Goal: Information Seeking & Learning: Learn about a topic

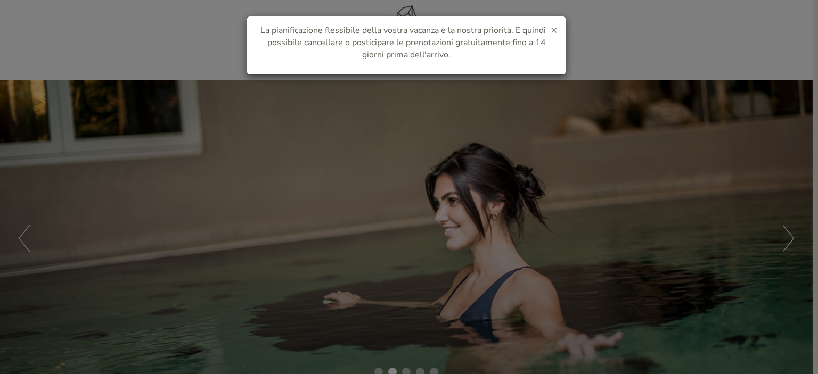
click at [556, 30] on span "×" at bounding box center [554, 29] width 7 height 15
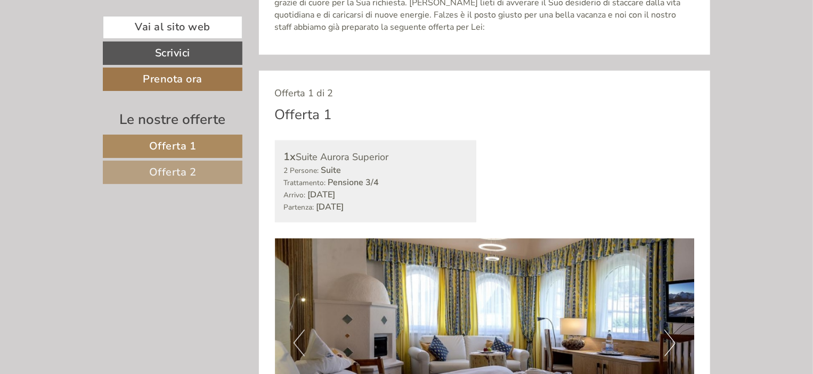
scroll to position [496, 0]
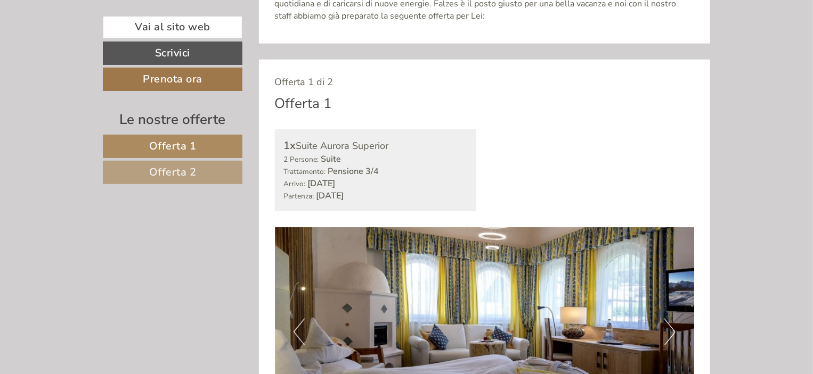
click at [147, 173] on link "Offerta 2" at bounding box center [173, 172] width 140 height 23
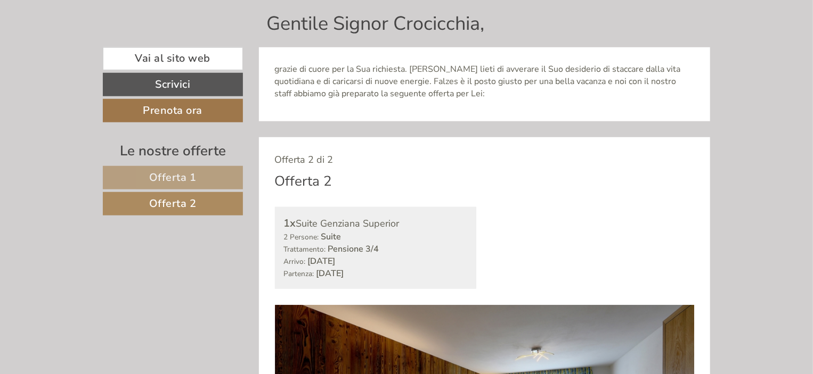
scroll to position [423, 0]
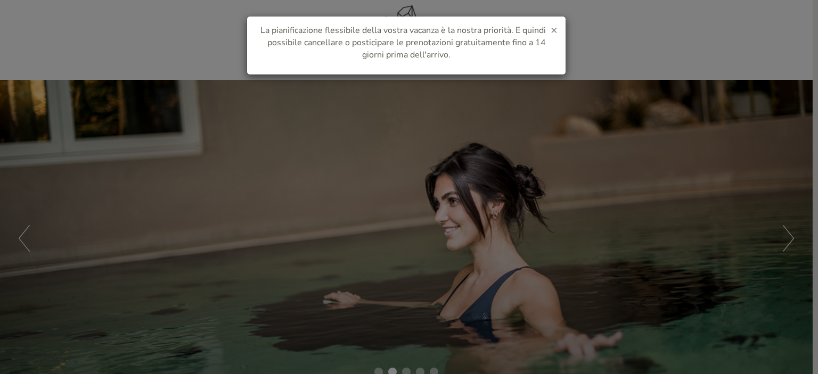
click at [554, 30] on span "×" at bounding box center [554, 29] width 7 height 15
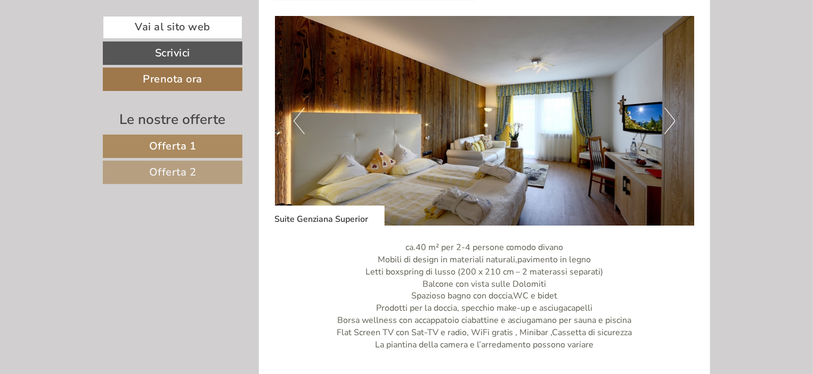
scroll to position [1418, 0]
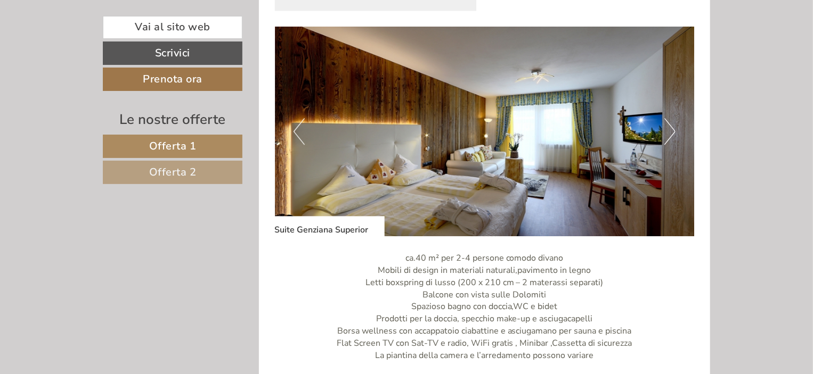
click at [677, 127] on img at bounding box center [485, 132] width 420 height 210
click at [671, 128] on button "Next" at bounding box center [669, 131] width 11 height 27
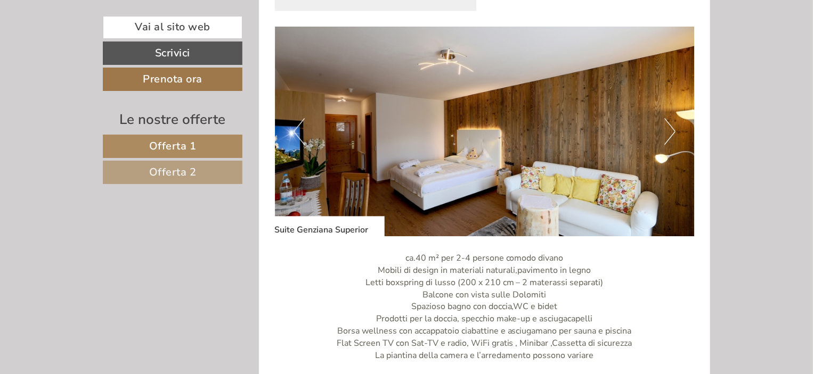
click at [671, 128] on button "Next" at bounding box center [669, 131] width 11 height 27
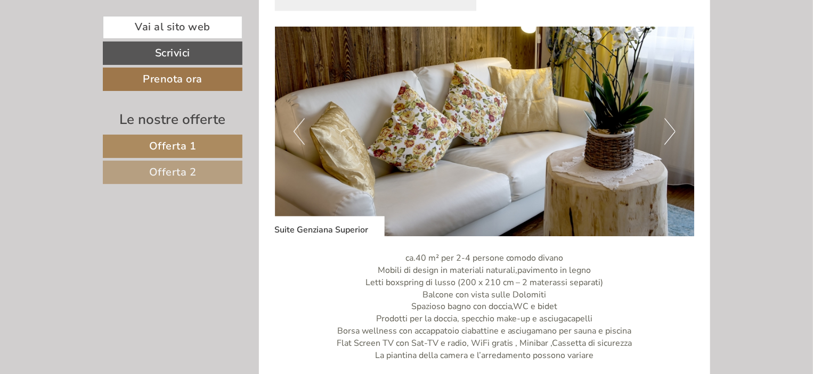
click at [296, 129] on button "Previous" at bounding box center [299, 131] width 11 height 27
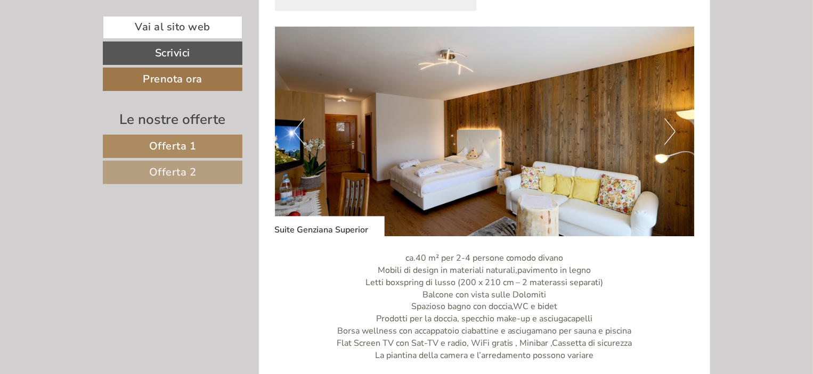
click at [671, 133] on button "Next" at bounding box center [669, 131] width 11 height 27
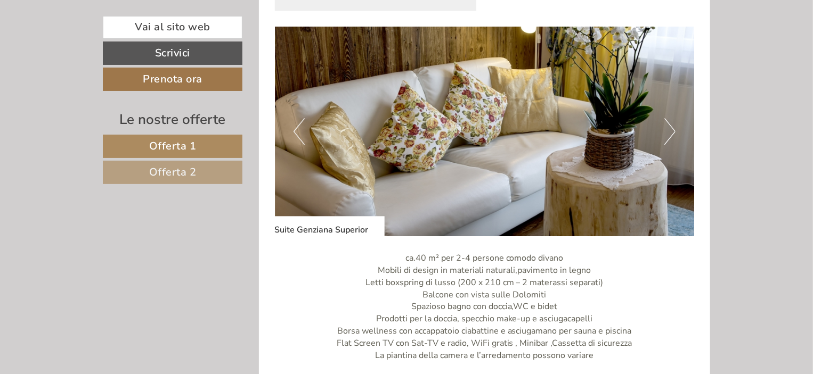
click at [671, 133] on button "Next" at bounding box center [669, 131] width 11 height 27
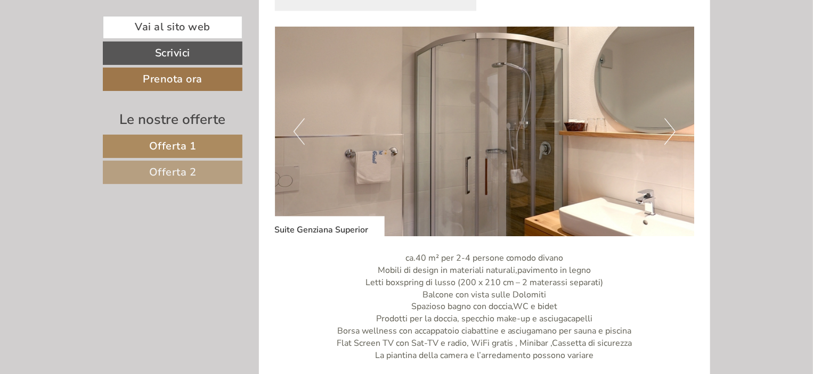
click at [671, 132] on button "Next" at bounding box center [669, 131] width 11 height 27
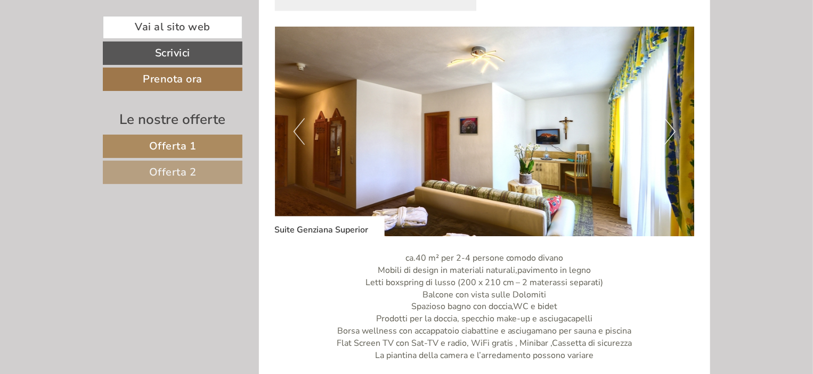
click at [671, 132] on button "Next" at bounding box center [669, 131] width 11 height 27
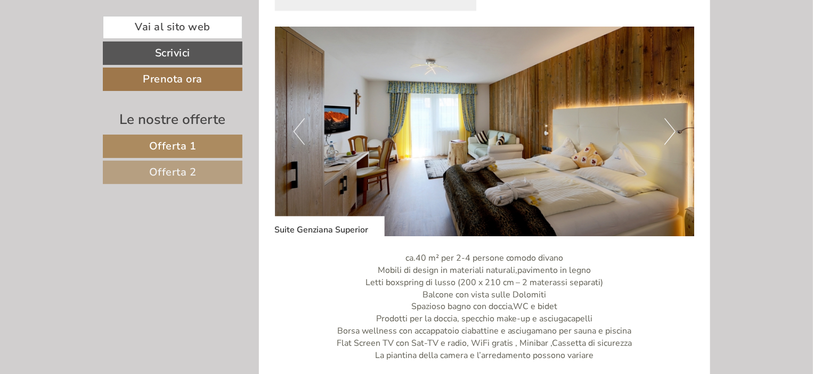
click at [671, 132] on button "Next" at bounding box center [669, 131] width 11 height 27
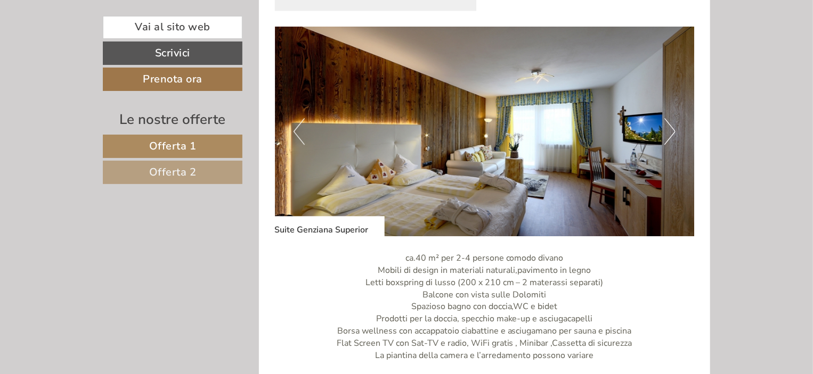
click at [671, 132] on button "Next" at bounding box center [669, 131] width 11 height 27
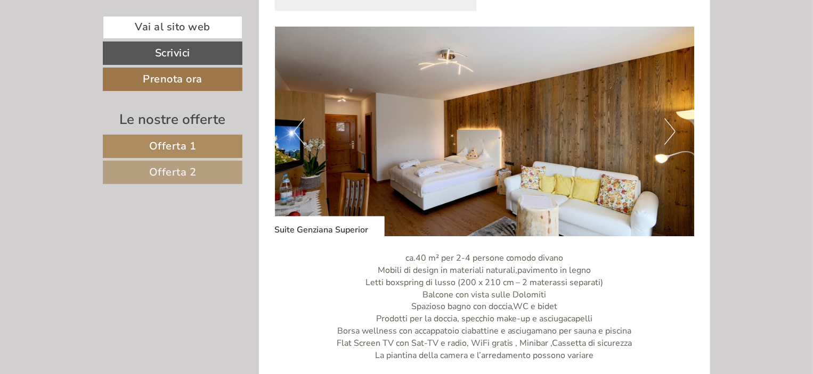
click at [671, 132] on button "Next" at bounding box center [669, 131] width 11 height 27
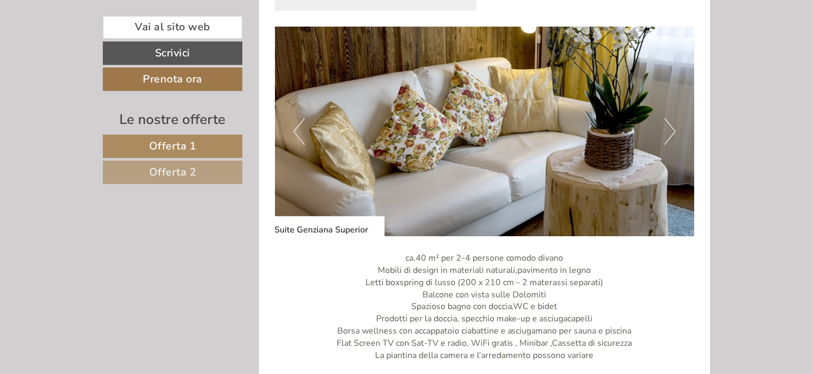
click at [671, 132] on button "Next" at bounding box center [669, 131] width 11 height 27
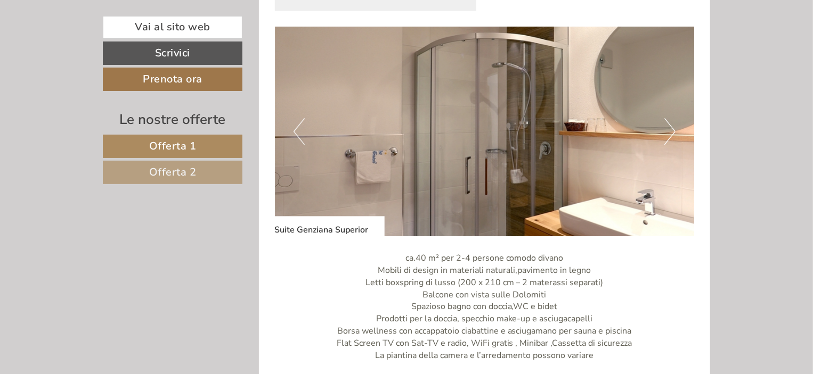
click at [671, 132] on button "Next" at bounding box center [669, 131] width 11 height 27
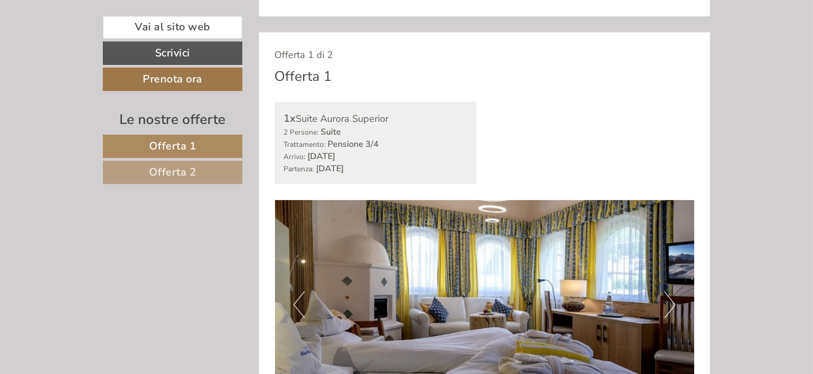
scroll to position [618, 0]
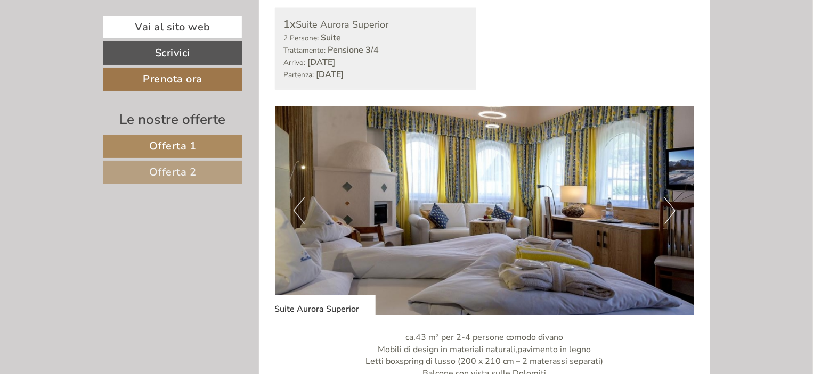
click at [669, 199] on button "Next" at bounding box center [669, 211] width 11 height 27
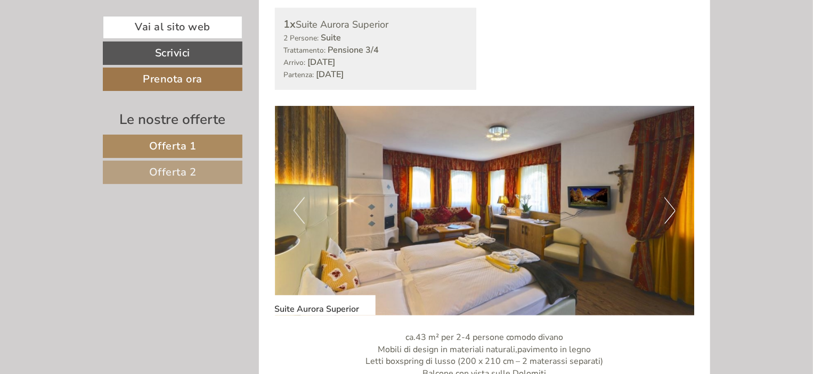
click at [669, 199] on button "Next" at bounding box center [669, 211] width 11 height 27
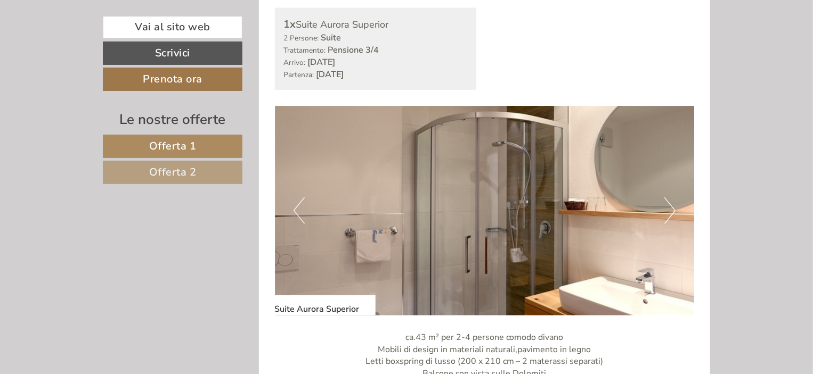
click at [669, 199] on button "Next" at bounding box center [669, 211] width 11 height 27
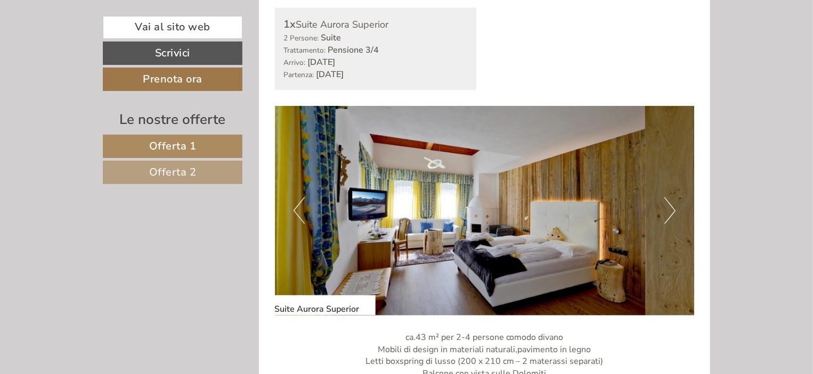
click at [669, 199] on button "Next" at bounding box center [669, 211] width 11 height 27
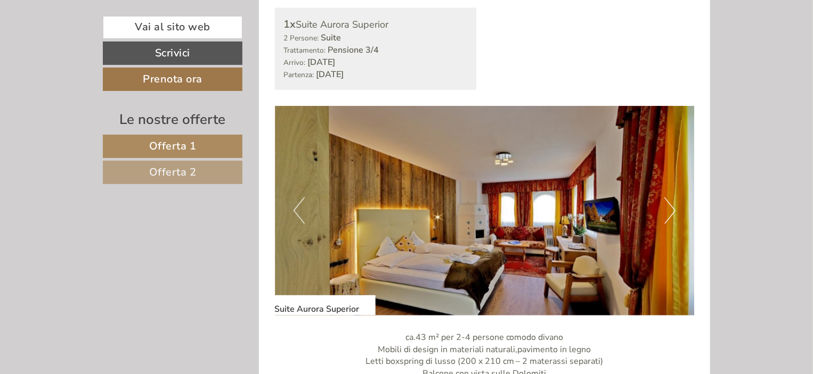
click at [669, 199] on button "Next" at bounding box center [669, 211] width 11 height 27
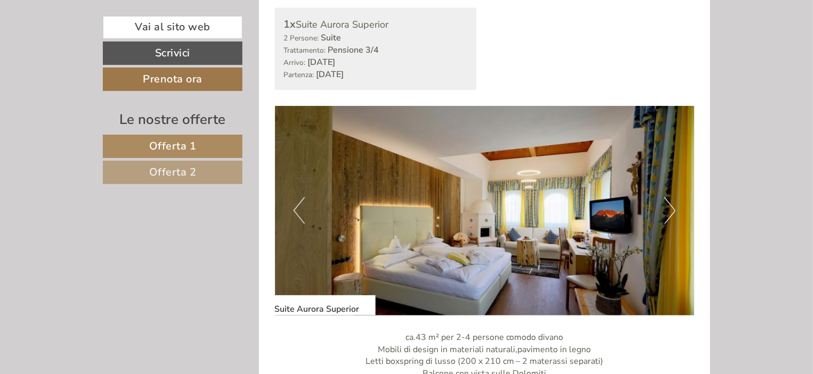
click at [669, 199] on button "Next" at bounding box center [669, 211] width 11 height 27
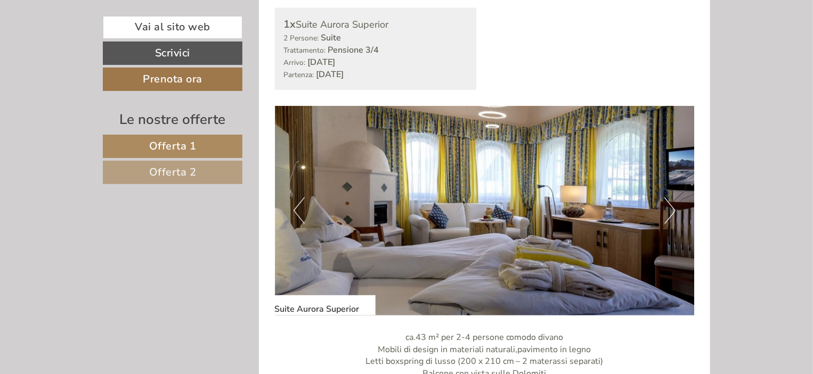
click at [669, 198] on button "Next" at bounding box center [669, 211] width 11 height 27
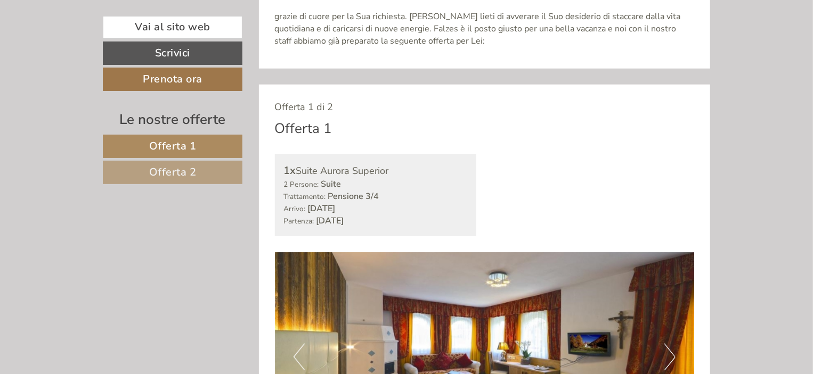
scroll to position [476, 0]
